Goal: Task Accomplishment & Management: Complete application form

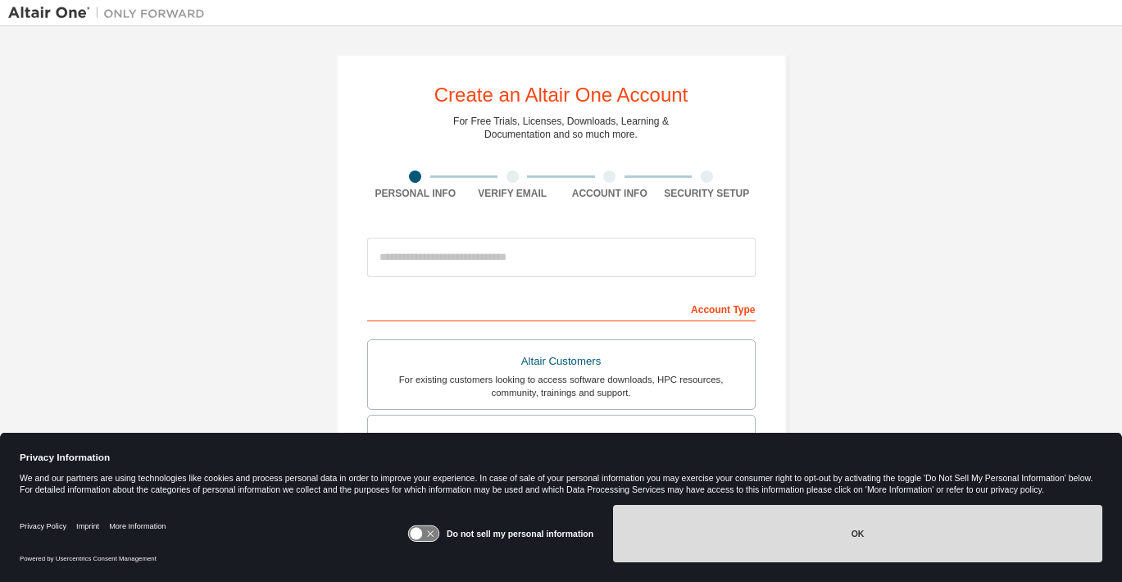
click at [875, 541] on button "OK" at bounding box center [857, 533] width 489 height 57
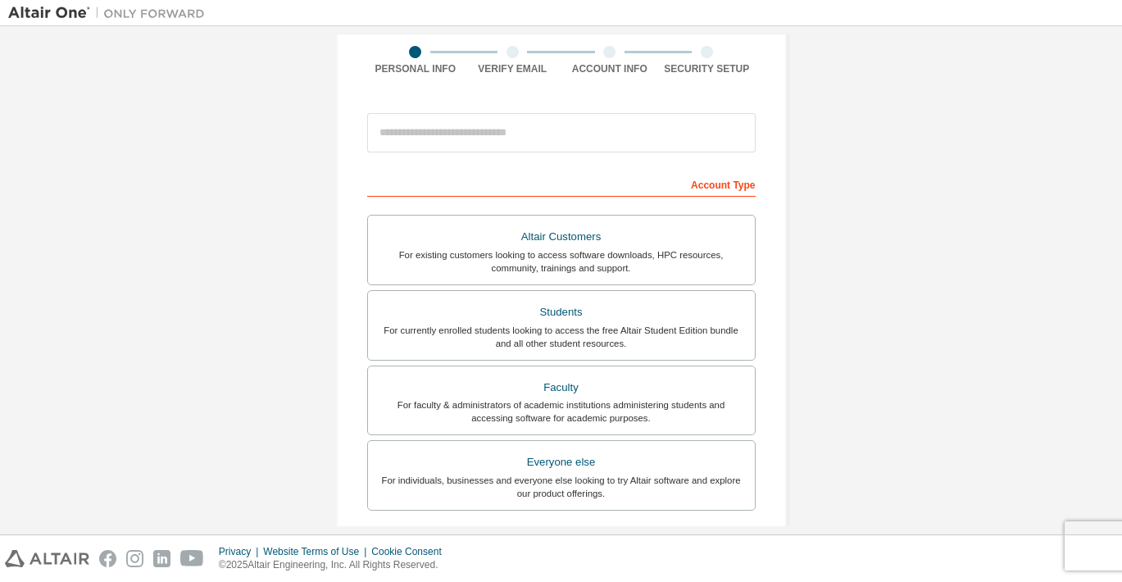
scroll to position [46, 0]
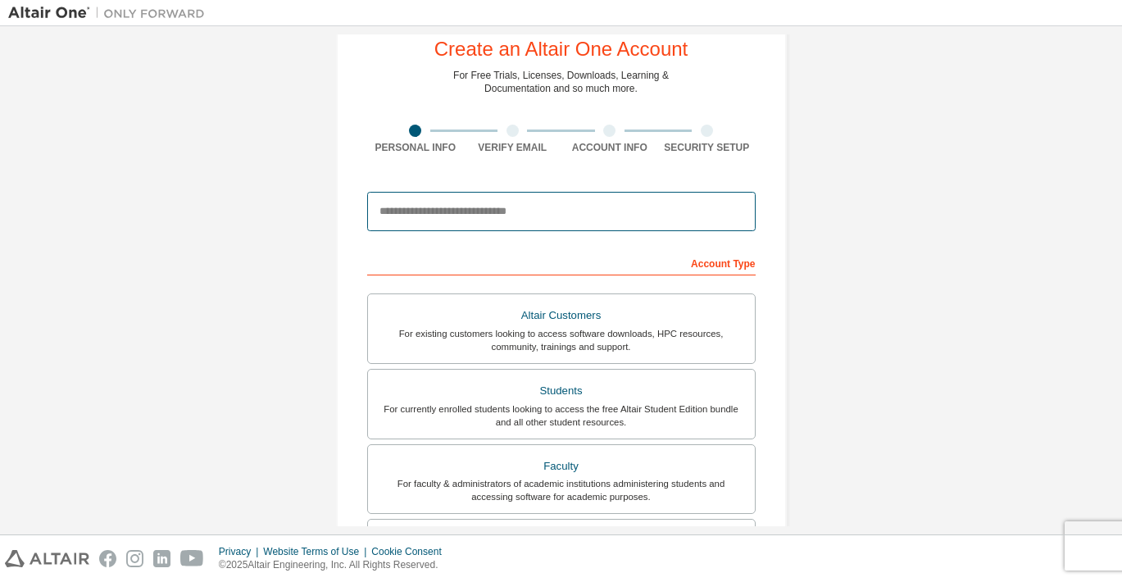
type input "**********"
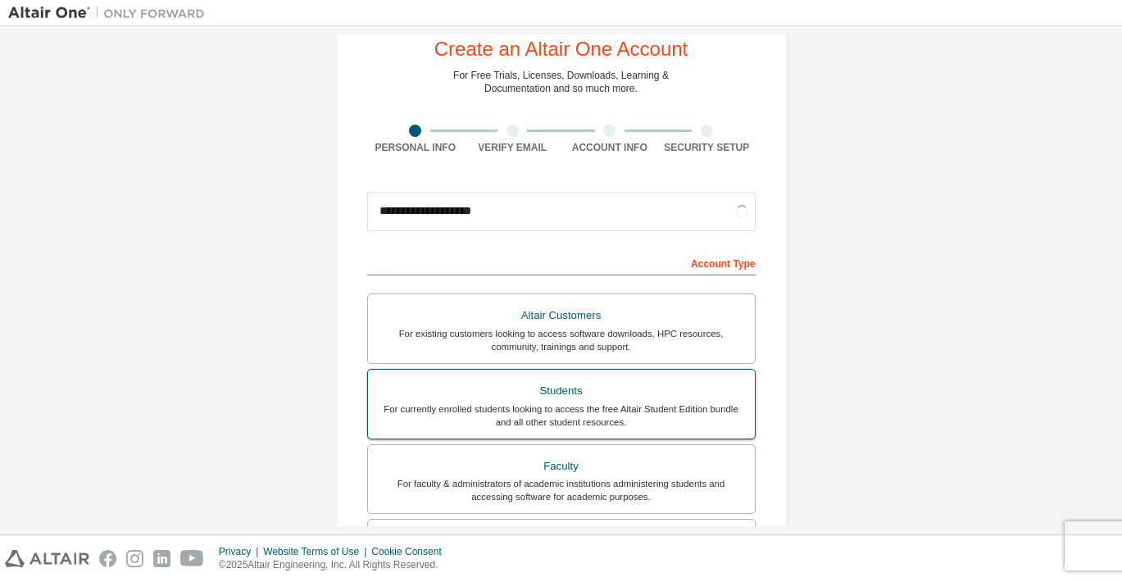
click at [602, 410] on div "For currently enrolled students looking to access the free Altair Student Editi…" at bounding box center [561, 415] width 367 height 26
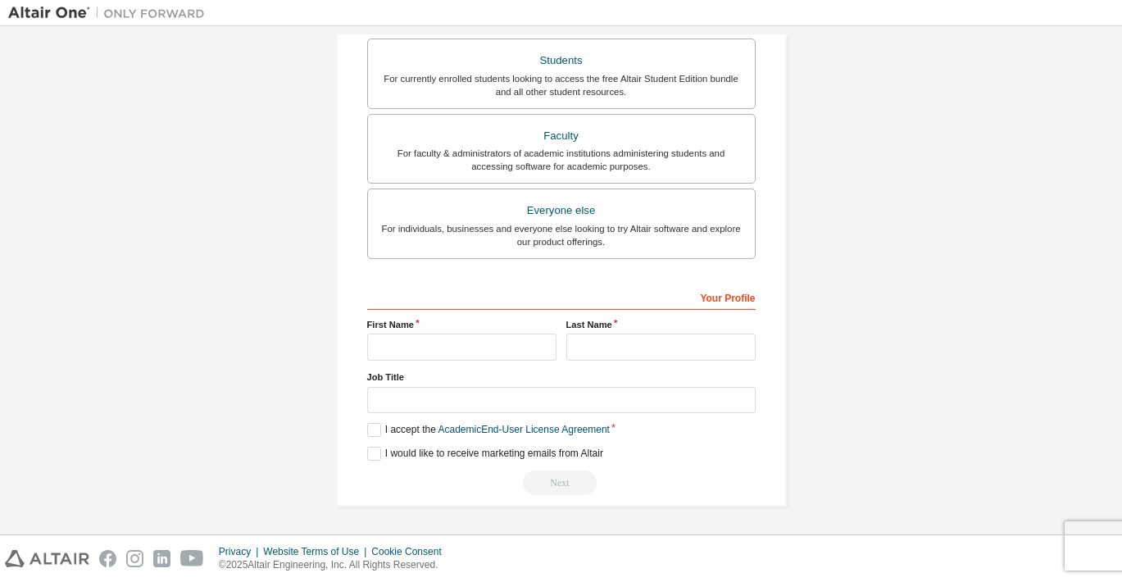
scroll to position [381, 0]
type input "*****"
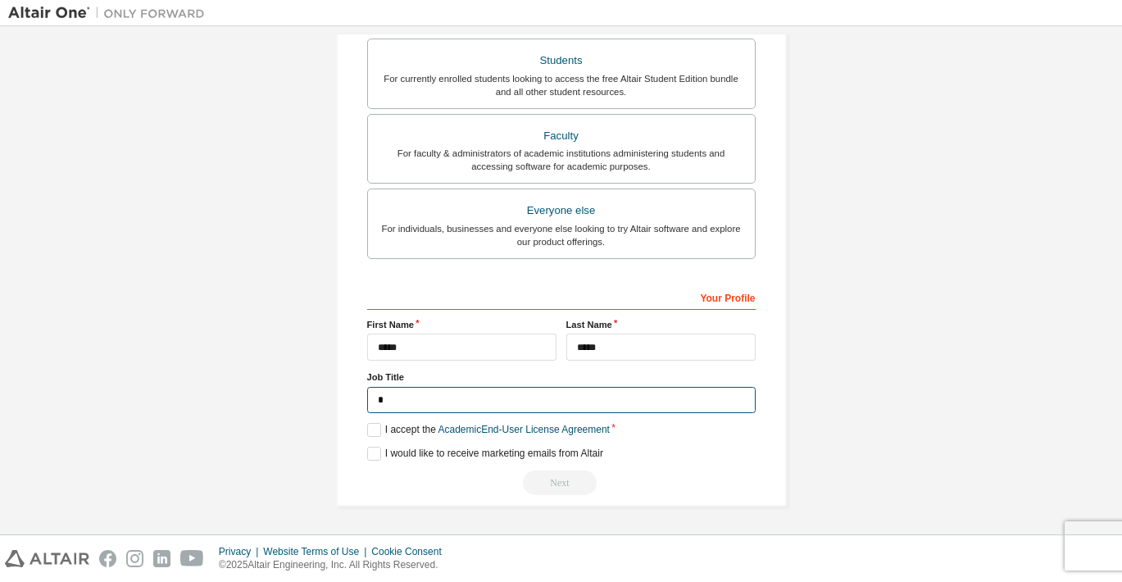
scroll to position [375, 0]
type input "*"
type input "**********"
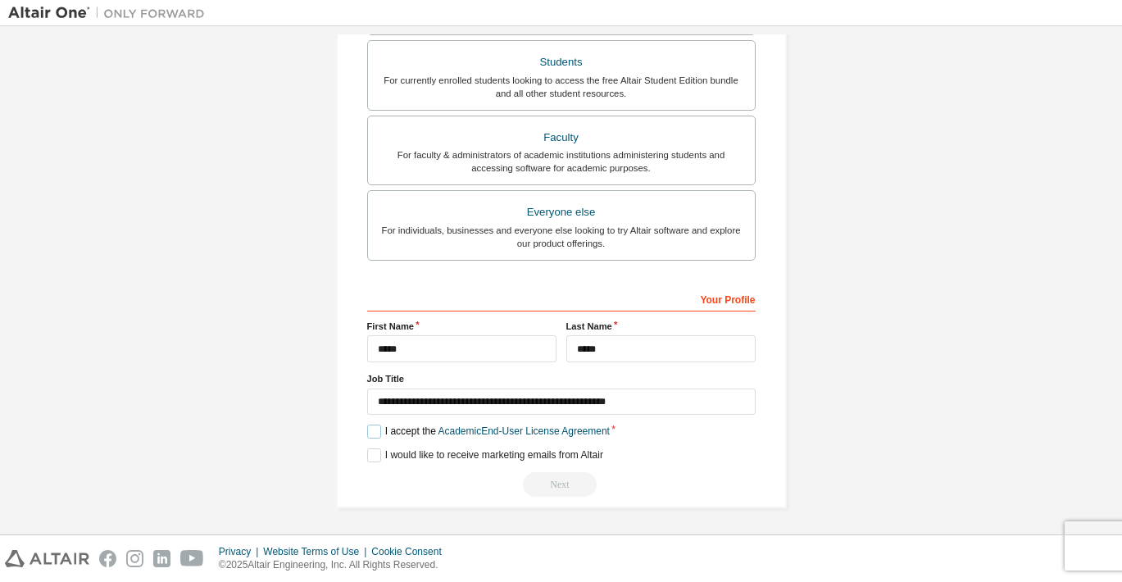
click at [373, 433] on label "I accept the Academic End-User License Agreement" at bounding box center [488, 432] width 243 height 14
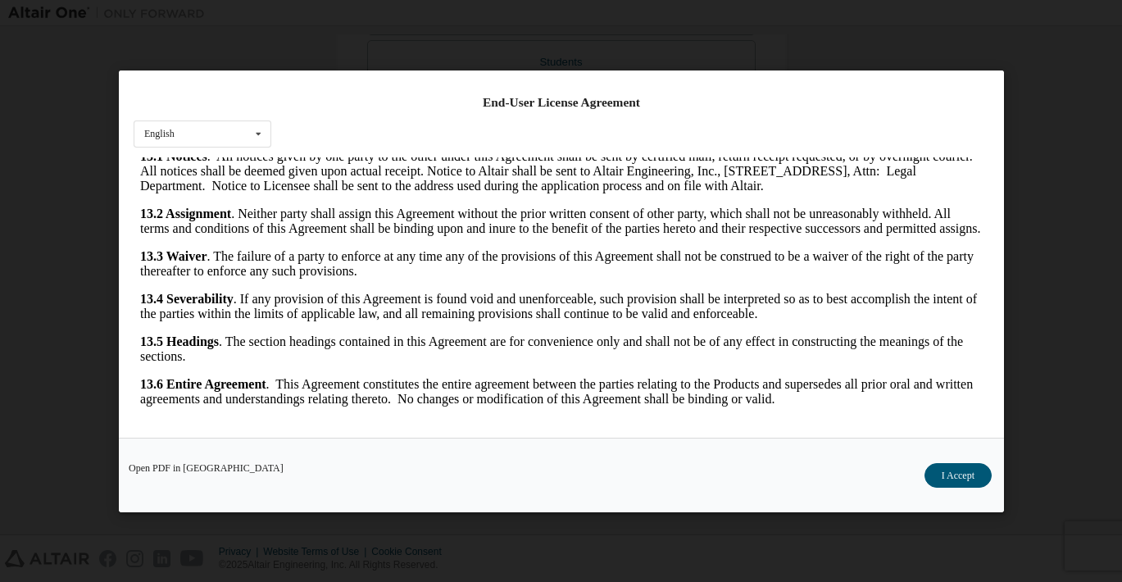
scroll to position [31, 0]
click at [963, 479] on button "I Accept" at bounding box center [957, 475] width 67 height 25
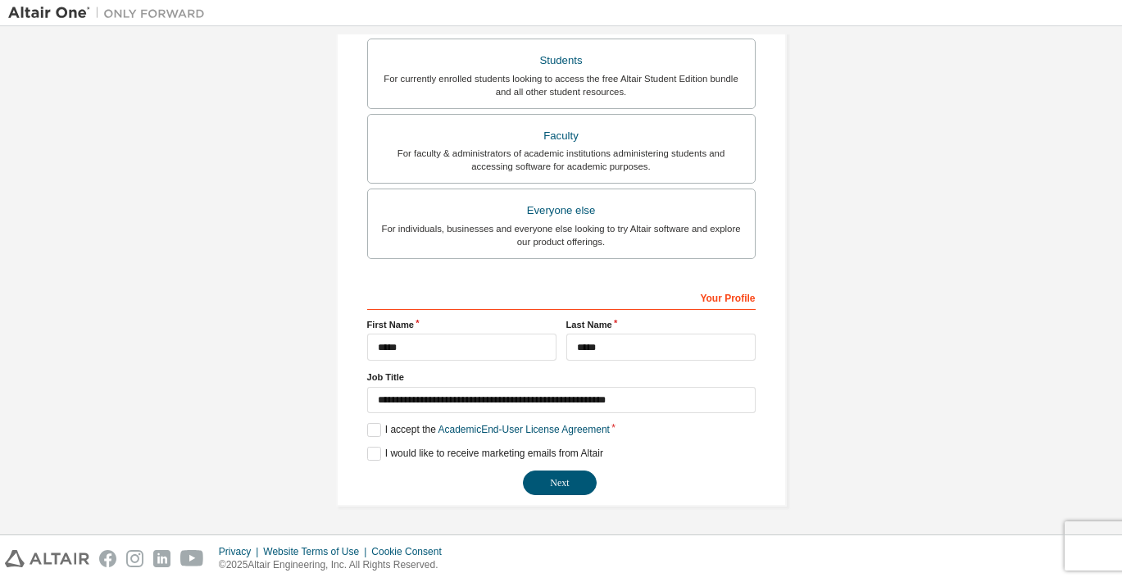
scroll to position [375, 0]
click at [566, 481] on button "Next" at bounding box center [560, 484] width 74 height 25
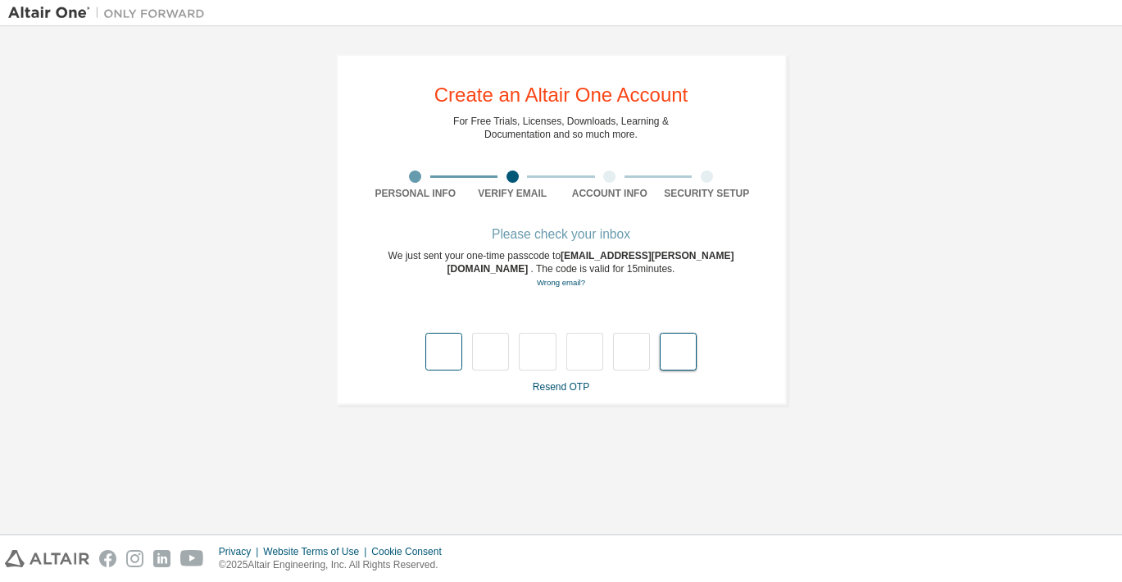
paste input "*"
type input "*"
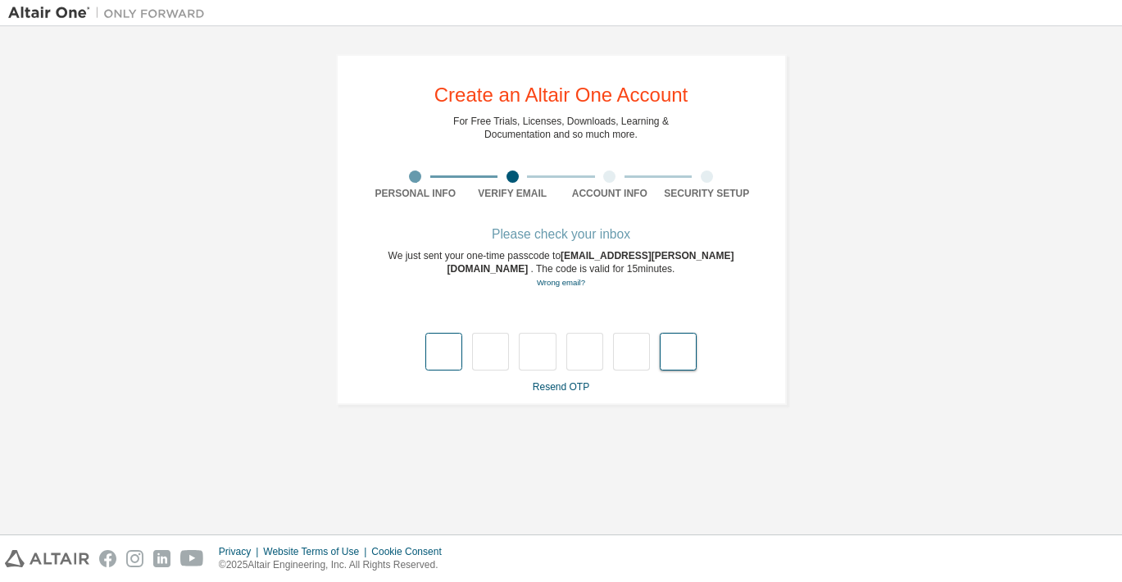
type input "*"
